Goal: Find specific page/section: Find specific page/section

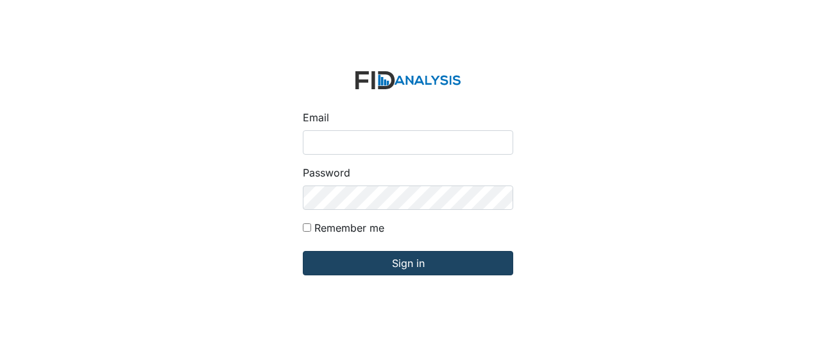
type input "[EMAIL_ADDRESS][DOMAIN_NAME]"
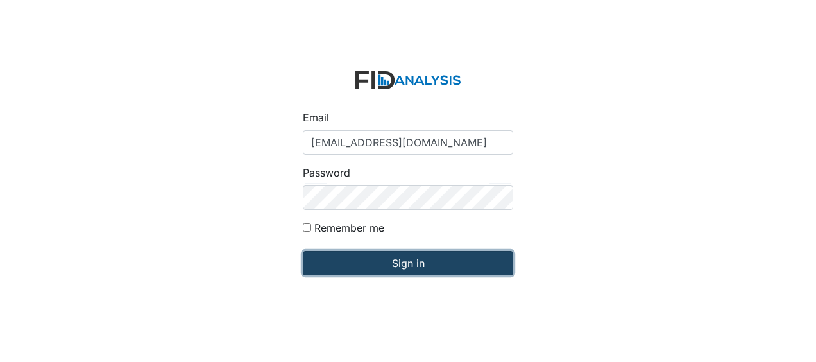
click at [398, 264] on input "Sign in" at bounding box center [408, 263] width 210 height 24
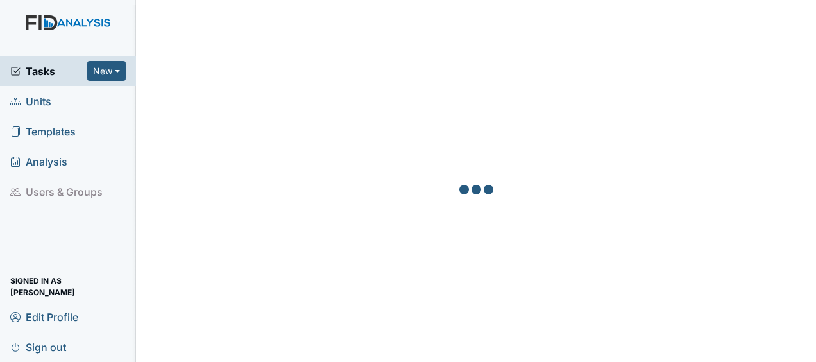
click at [40, 101] on span "Units" at bounding box center [30, 101] width 41 height 20
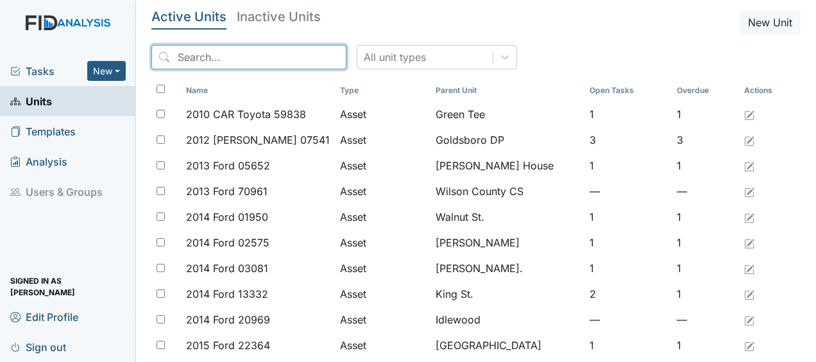
click at [216, 59] on input "search" at bounding box center [248, 57] width 195 height 24
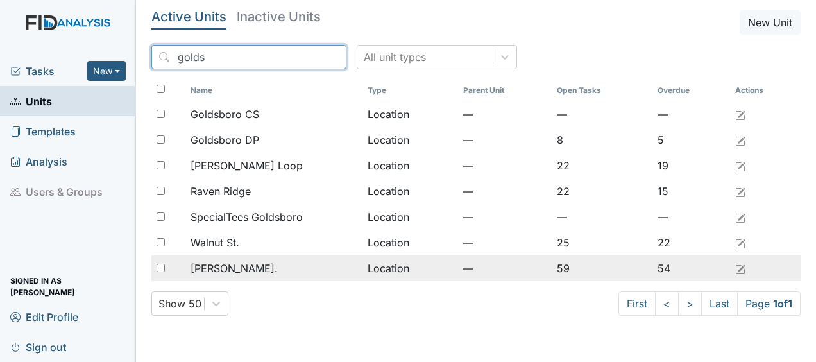
type input "golds"
click at [230, 267] on span "[PERSON_NAME]." at bounding box center [234, 267] width 87 height 15
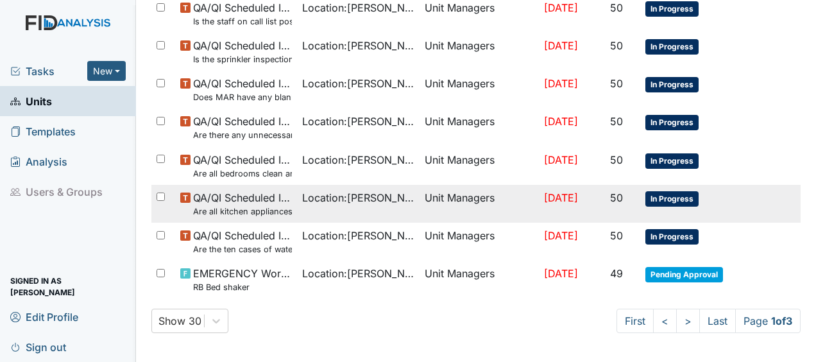
scroll to position [970, 0]
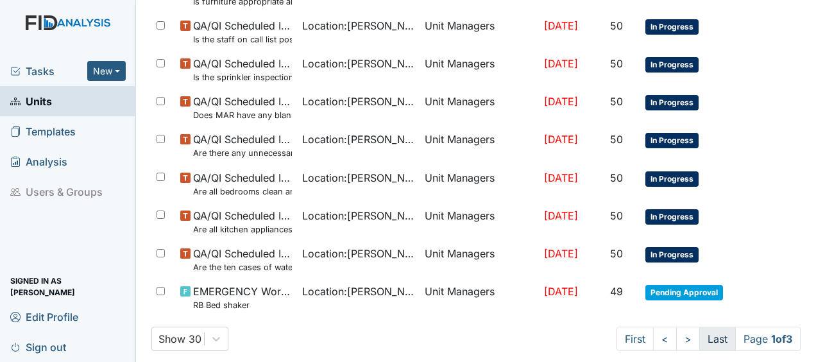
click at [699, 337] on link "Last" at bounding box center [717, 338] width 37 height 24
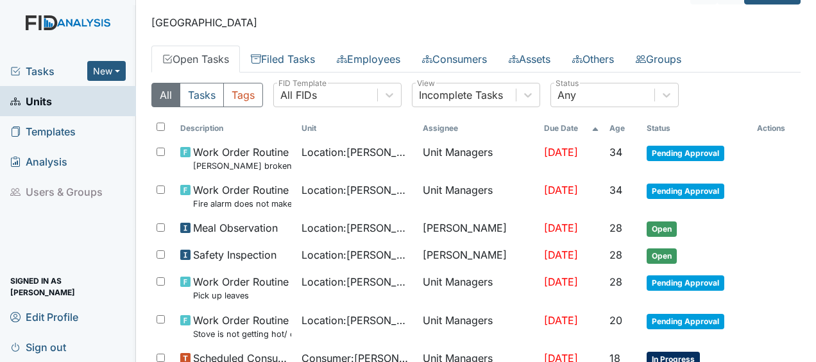
scroll to position [0, 0]
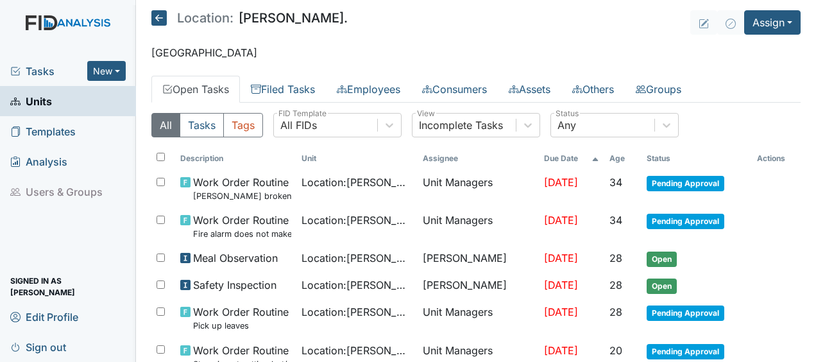
click at [160, 16] on icon at bounding box center [158, 17] width 15 height 15
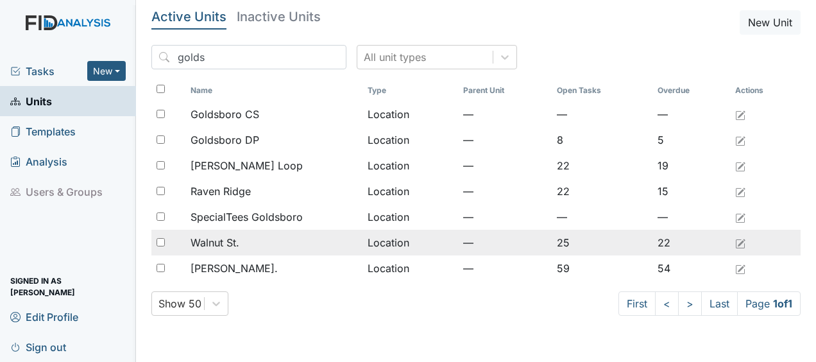
click at [260, 248] on div "Walnut St." at bounding box center [274, 242] width 166 height 15
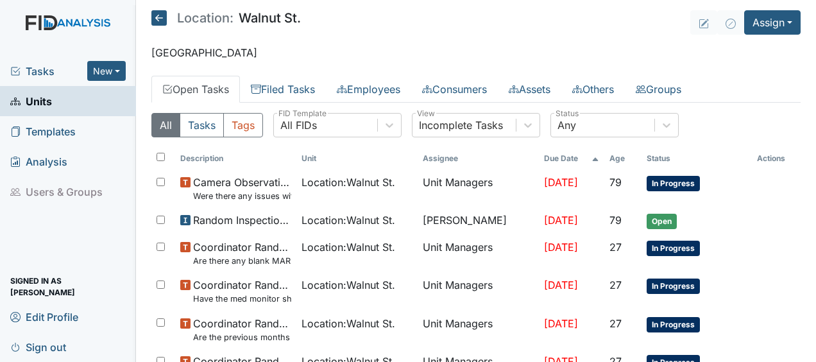
click at [160, 20] on icon at bounding box center [158, 17] width 15 height 15
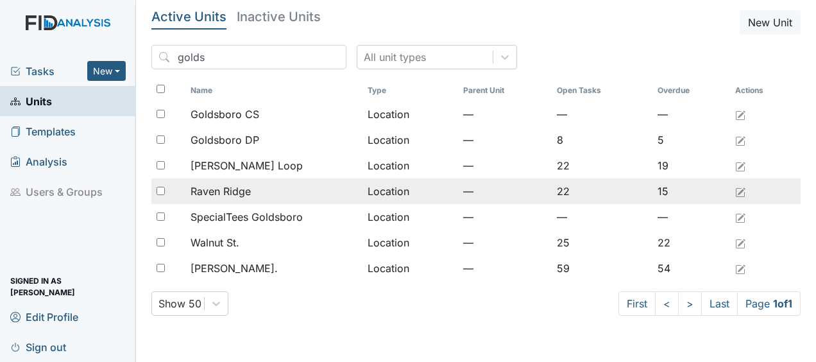
click at [233, 189] on span "Raven Ridge" at bounding box center [221, 190] width 60 height 15
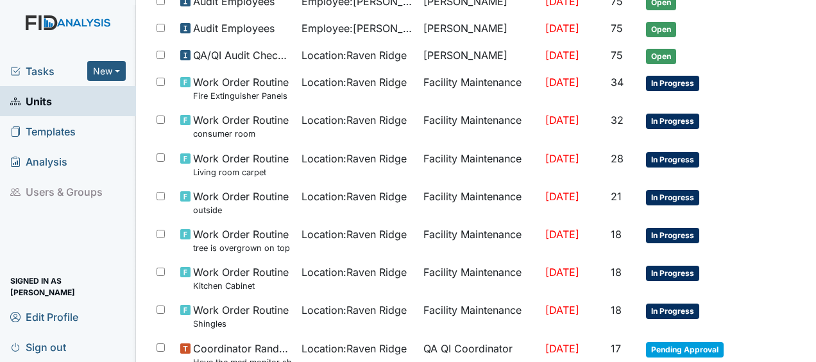
scroll to position [516, 0]
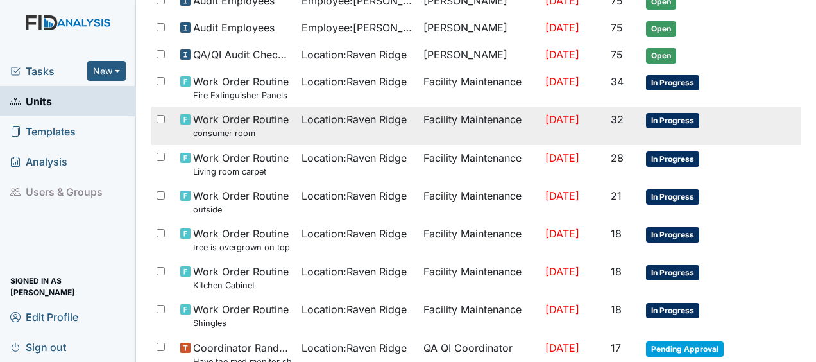
click at [246, 117] on span "Work Order Routine consumer room" at bounding box center [241, 126] width 96 height 28
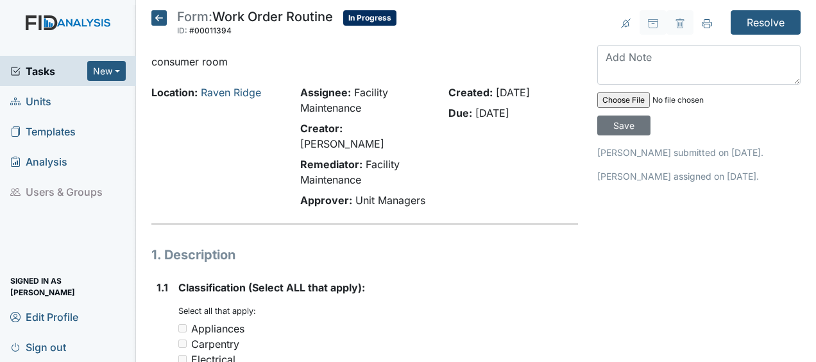
click at [160, 18] on icon at bounding box center [158, 17] width 15 height 15
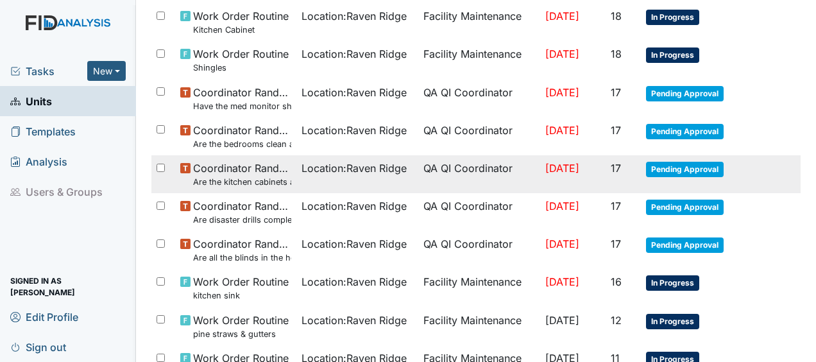
scroll to position [768, 0]
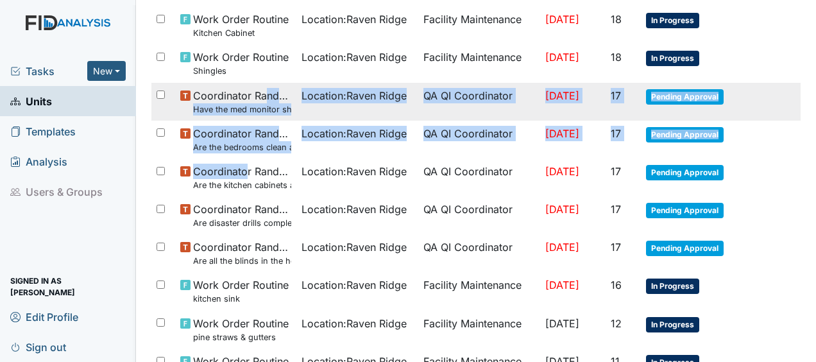
drag, startPoint x: 245, startPoint y: 155, endPoint x: 266, endPoint y: 76, distance: 81.1
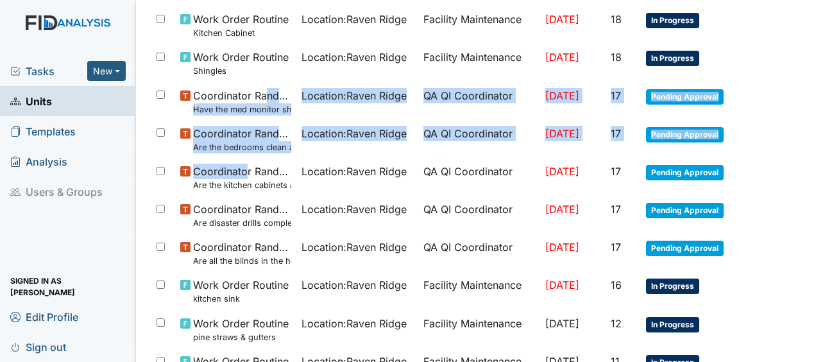
scroll to position [851, 0]
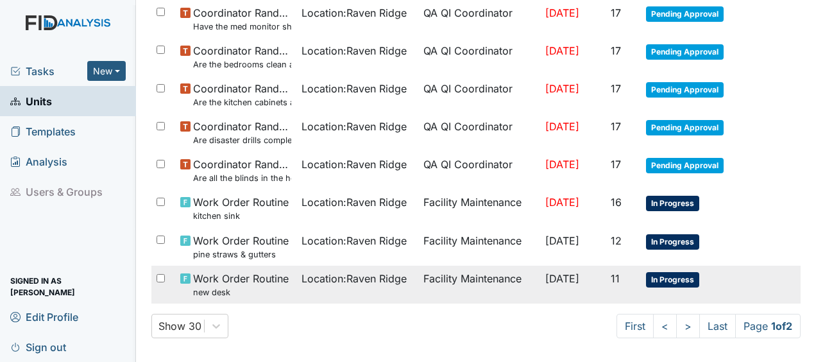
click at [301, 276] on span "Location : Raven Ridge" at bounding box center [353, 278] width 105 height 15
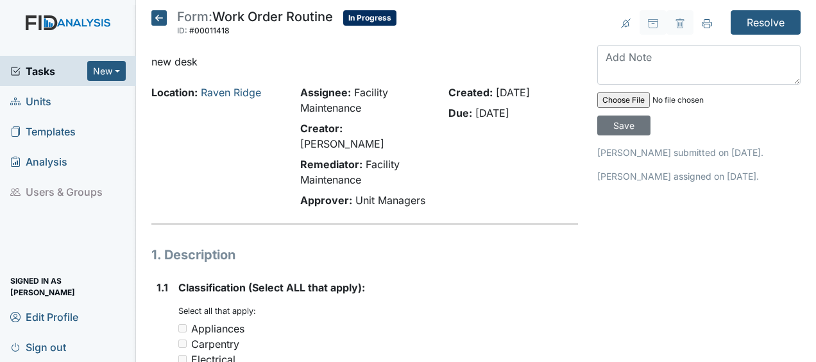
click at [154, 21] on icon at bounding box center [158, 17] width 15 height 15
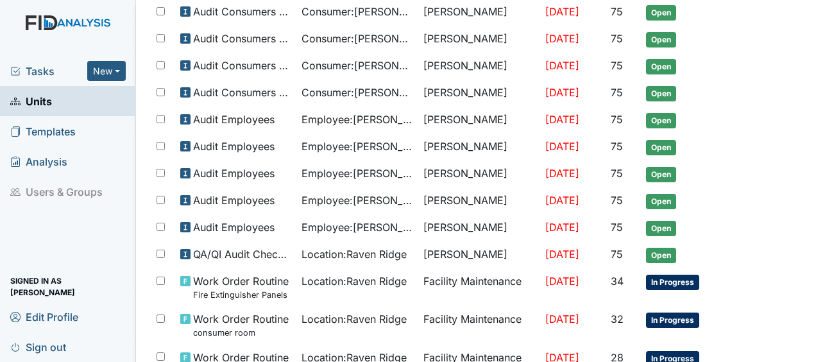
scroll to position [843, 0]
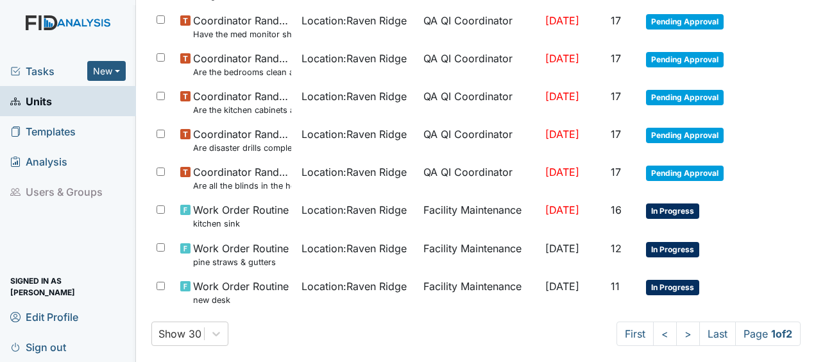
drag, startPoint x: 812, startPoint y: 341, endPoint x: 538, endPoint y: 323, distance: 275.1
click at [538, 323] on div "Show 30 First < > Last Page 1 of 2" at bounding box center [475, 333] width 649 height 24
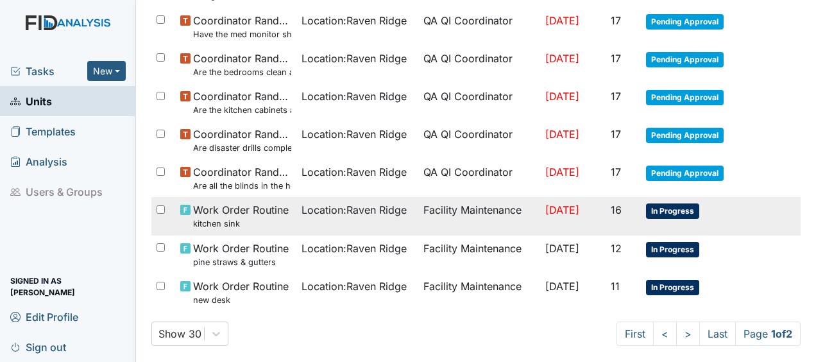
click at [491, 209] on td "Facility Maintenance" at bounding box center [479, 216] width 122 height 38
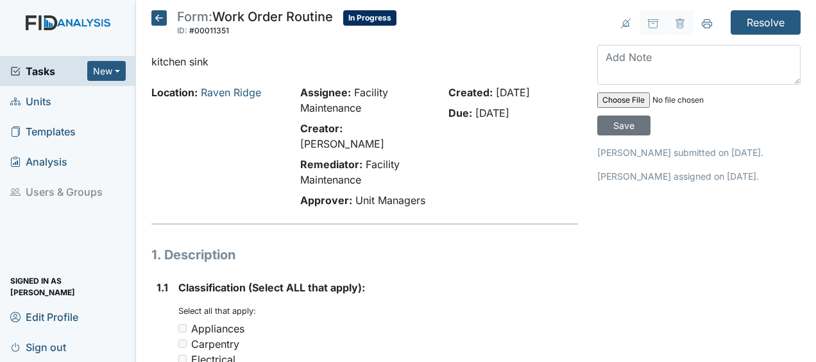
click at [159, 20] on icon at bounding box center [158, 17] width 15 height 15
